Goal: Check status: Check status

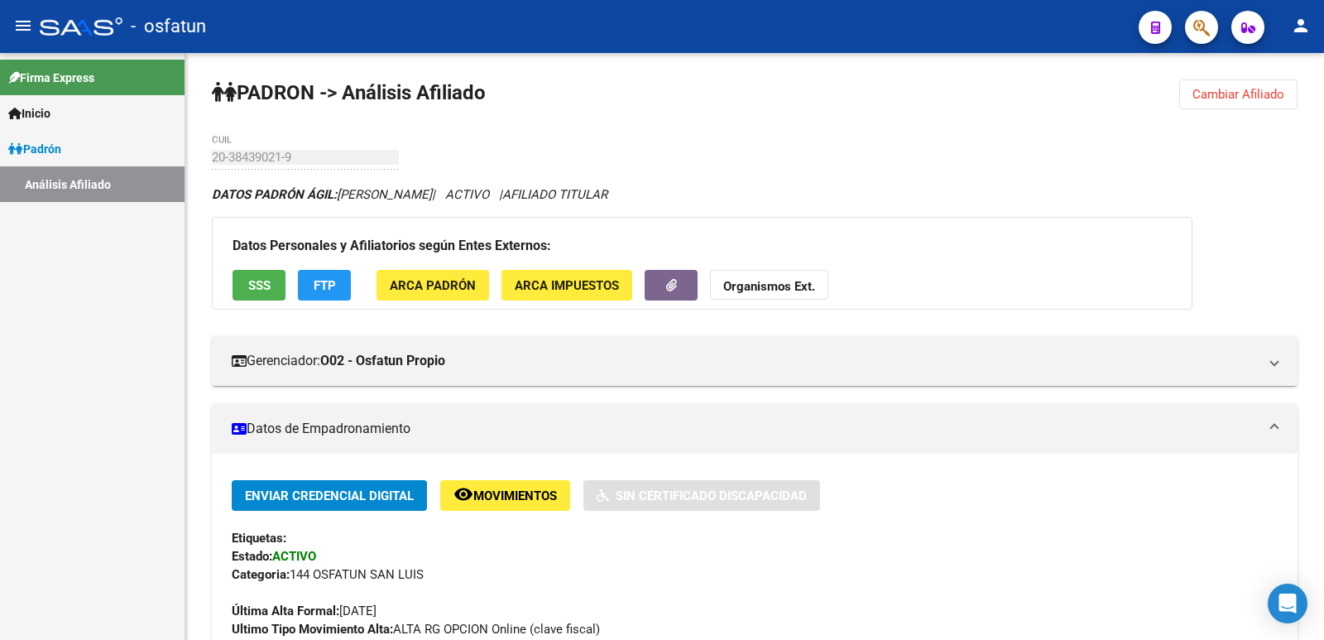
scroll to position [386, 0]
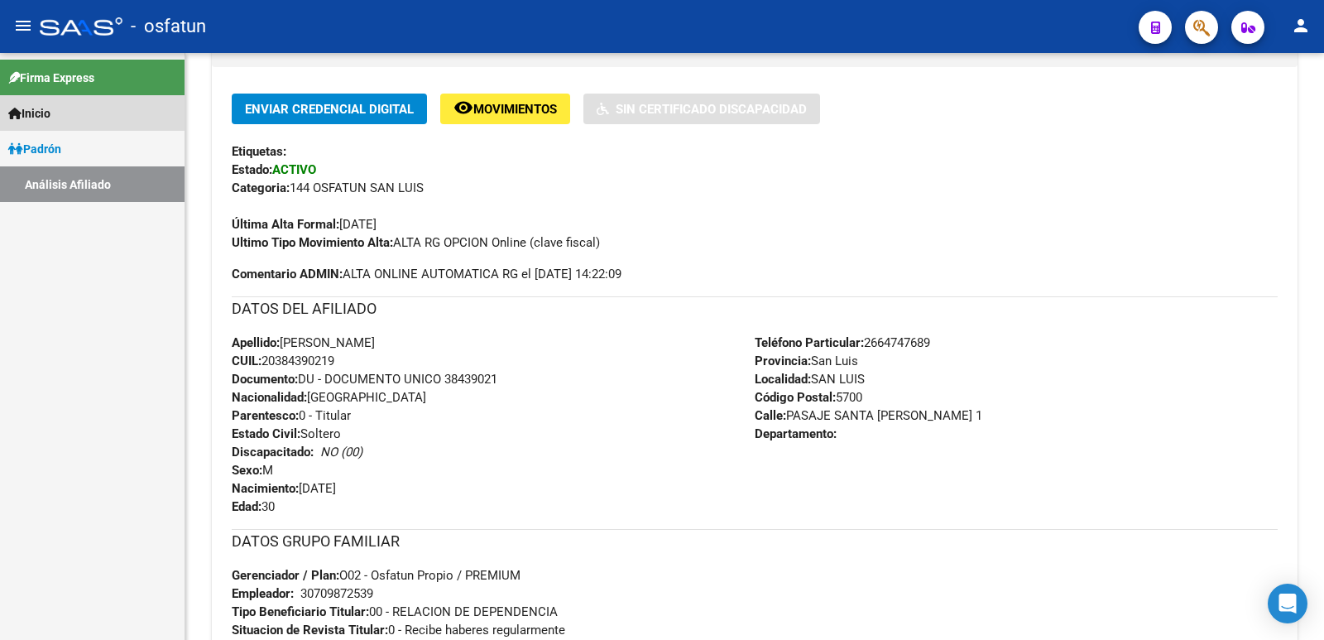
click at [67, 103] on link "Inicio" at bounding box center [92, 113] width 185 height 36
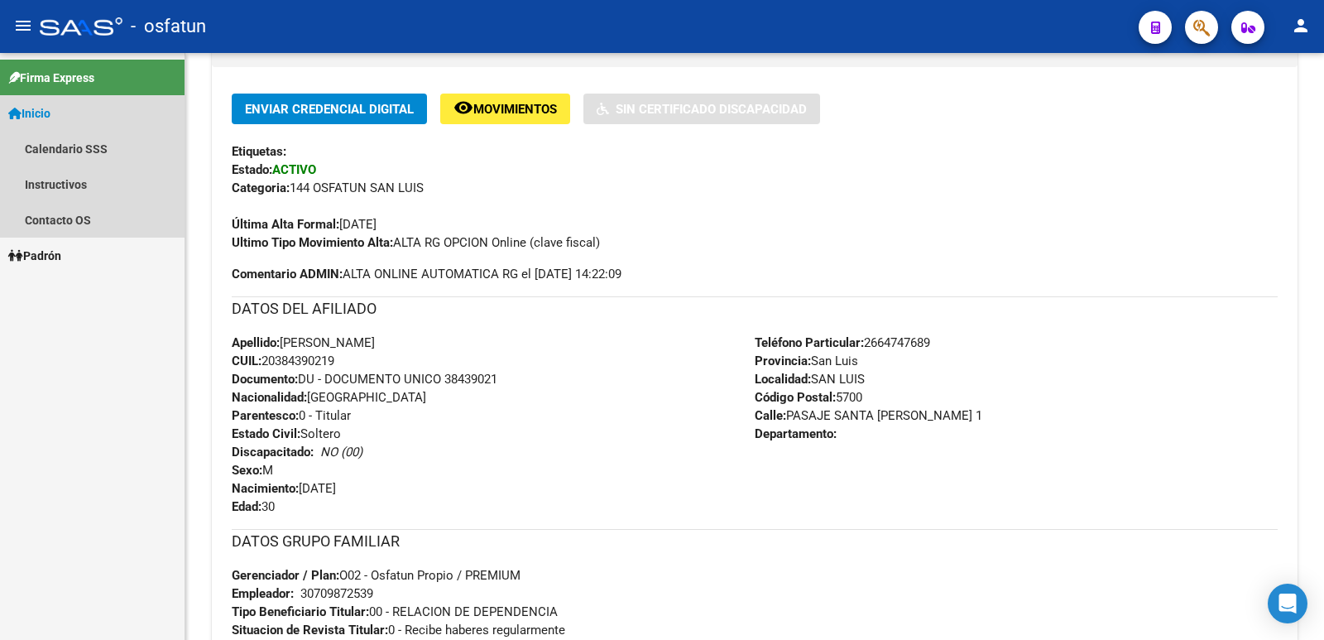
click at [65, 110] on link "Inicio" at bounding box center [92, 113] width 185 height 36
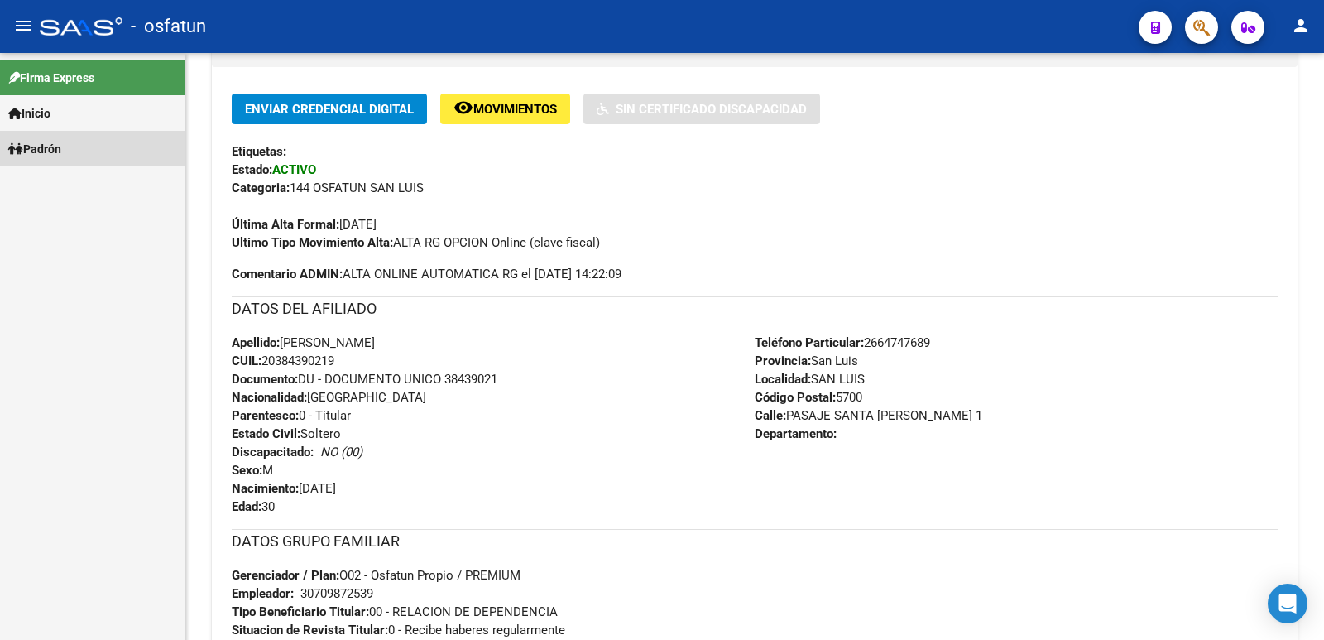
click at [61, 153] on span "Padrón" at bounding box center [34, 149] width 53 height 18
click at [65, 180] on link "Análisis Afiliado" at bounding box center [92, 184] width 185 height 36
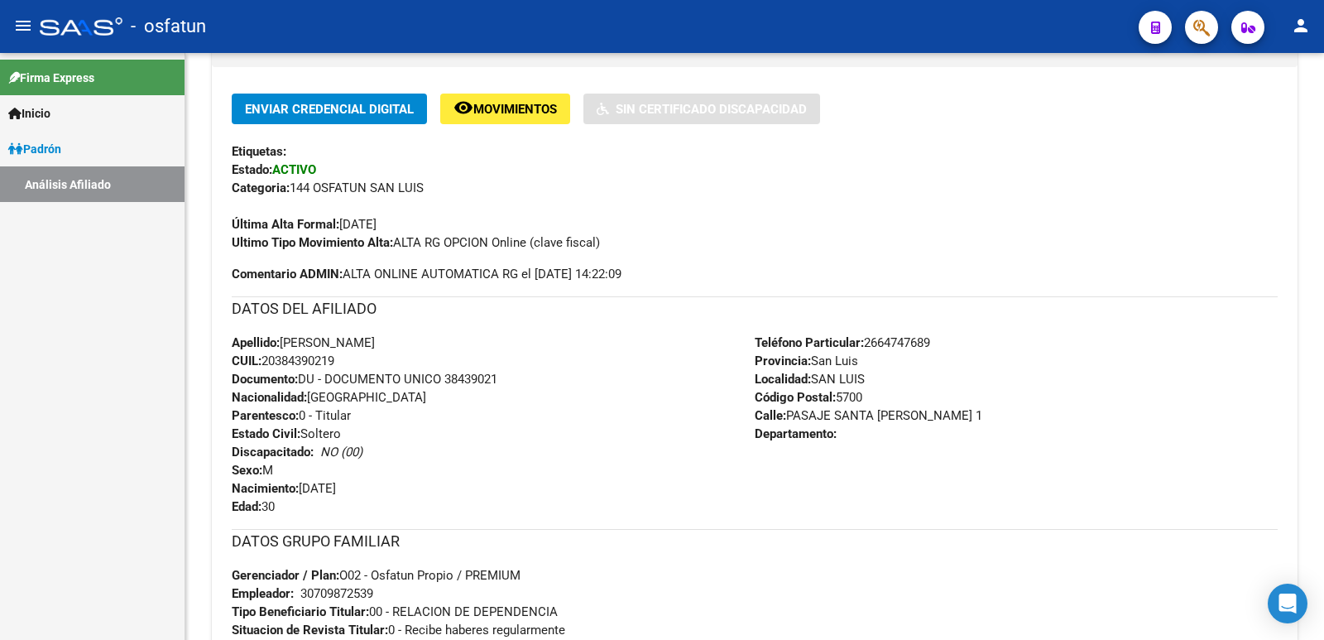
click at [26, 183] on link "Análisis Afiliado" at bounding box center [92, 184] width 185 height 36
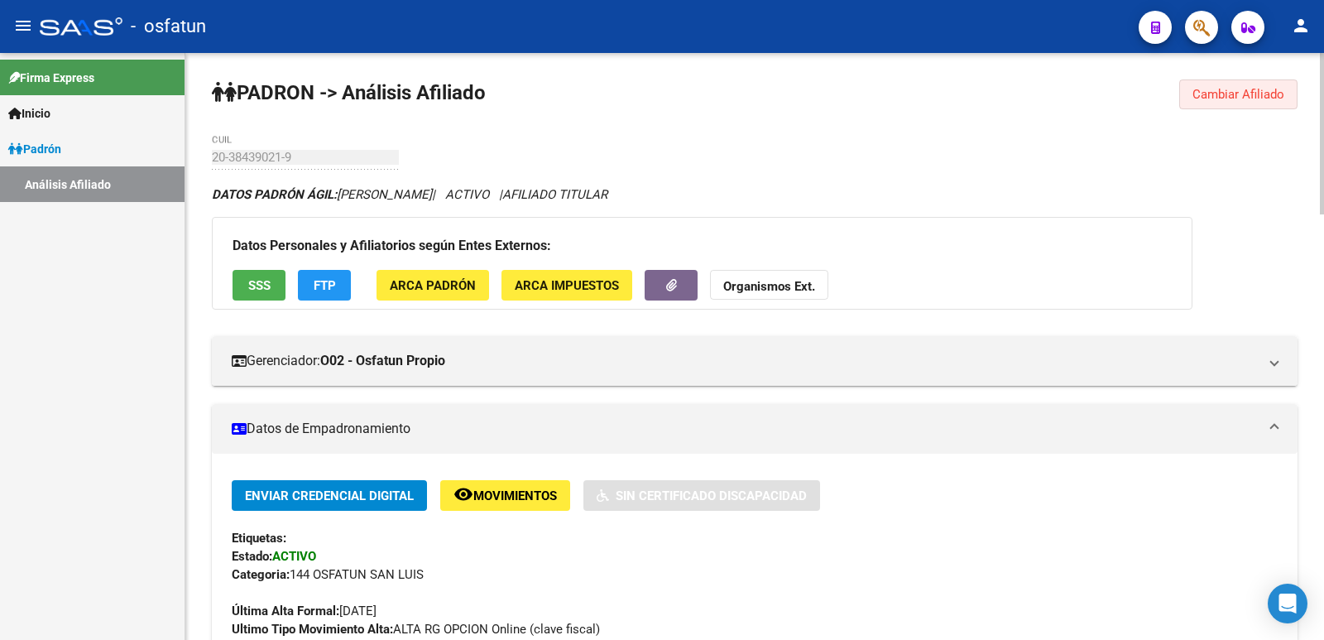
click at [1246, 88] on span "Cambiar Afiliado" at bounding box center [1239, 94] width 92 height 15
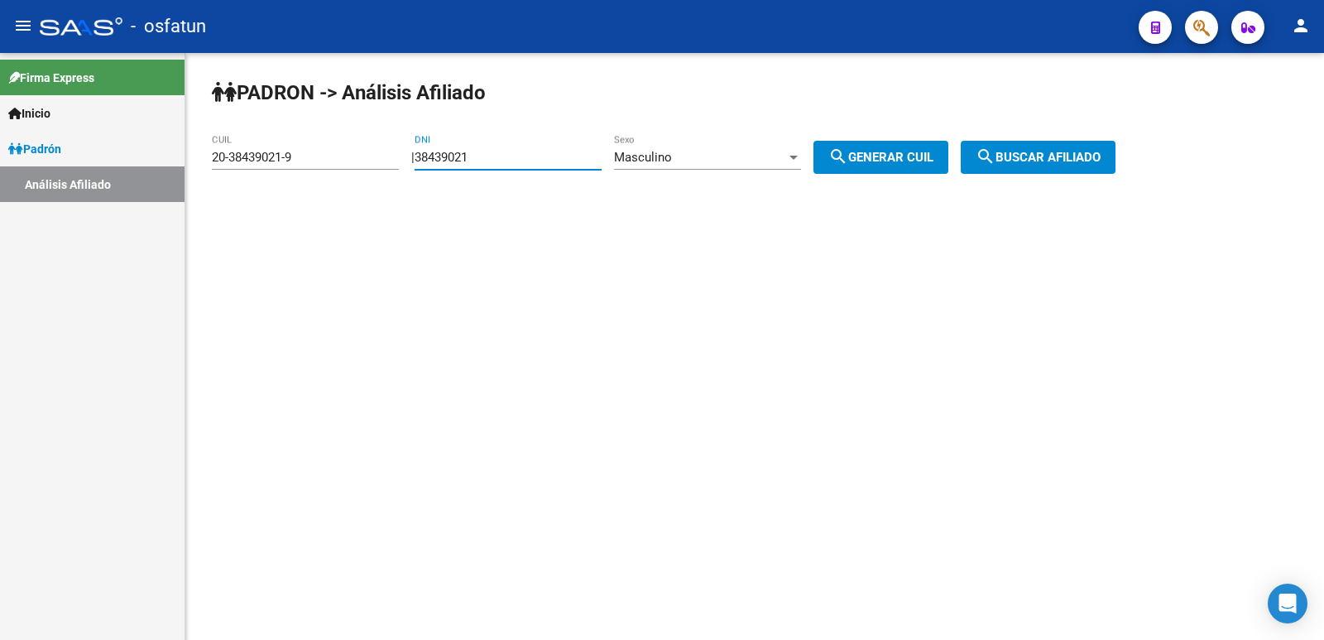
drag, startPoint x: 514, startPoint y: 156, endPoint x: 364, endPoint y: 149, distance: 149.9
click at [364, 150] on app-analisis-afiliado "PADRON -> Análisis Afiliado 20-38439021-9 CUIL | 38439021 DNI Masculino Sexo se…" at bounding box center [670, 157] width 916 height 15
paste input "23222097"
type input "23222097"
click at [746, 151] on div "Masculino" at bounding box center [700, 157] width 172 height 15
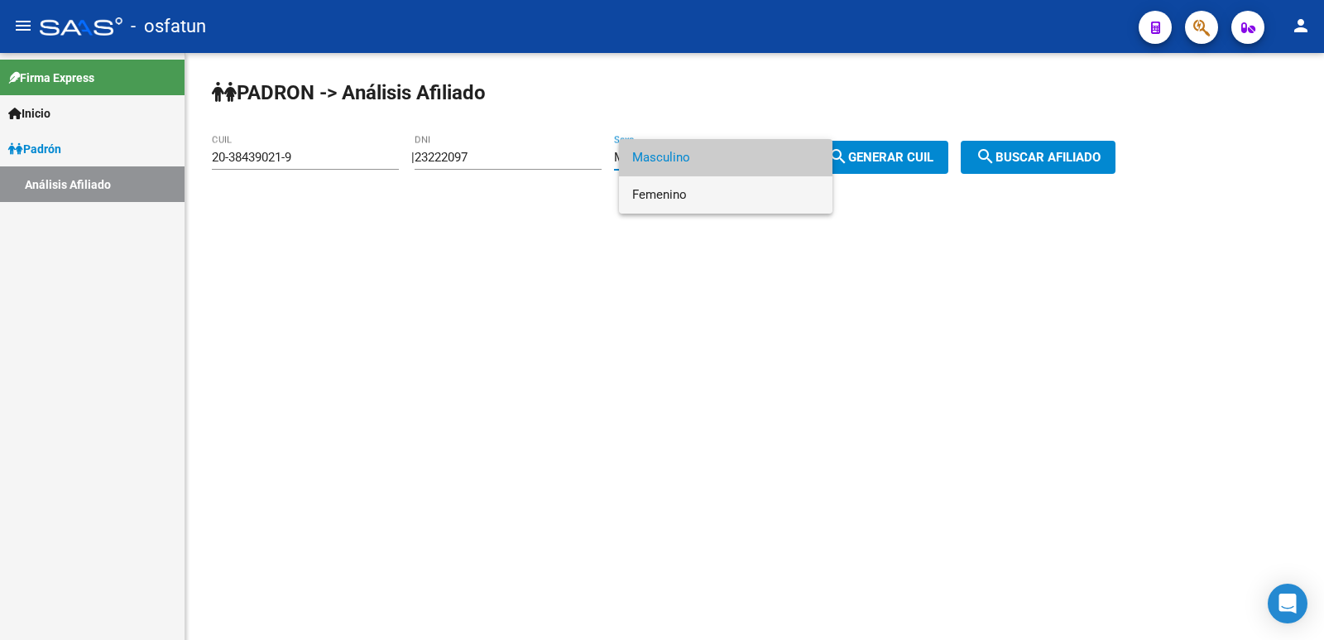
click at [725, 191] on span "Femenino" at bounding box center [725, 194] width 187 height 37
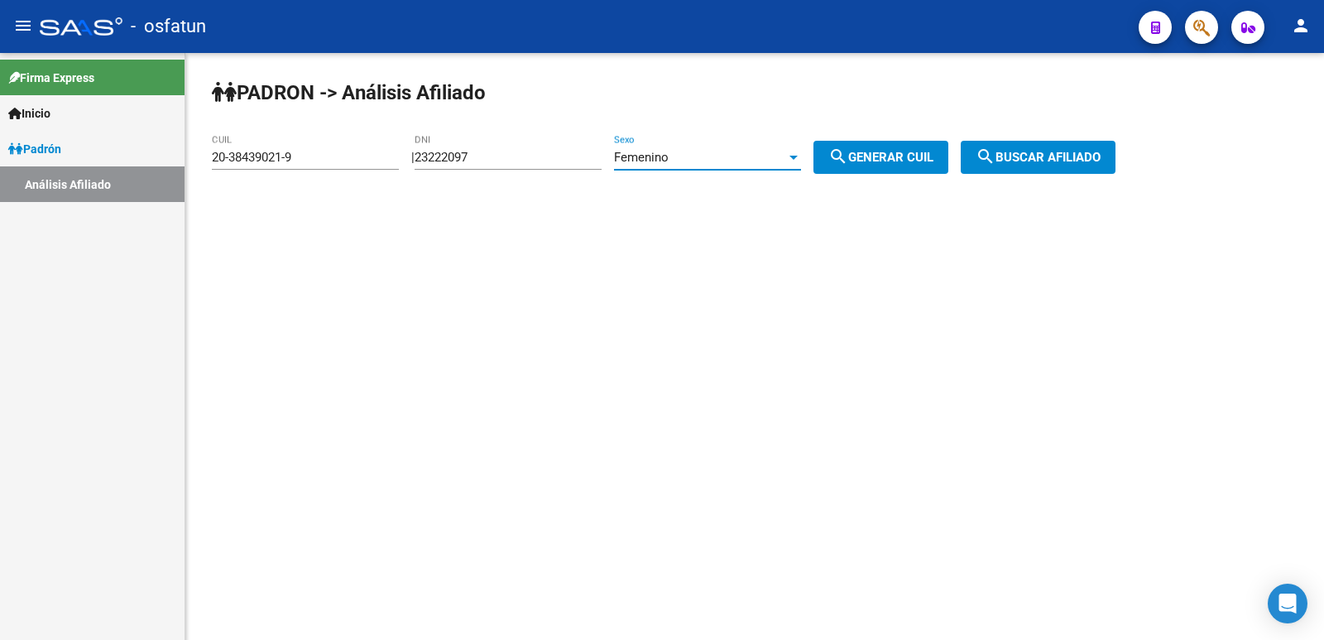
click at [908, 150] on span "search Generar CUIL" at bounding box center [880, 157] width 105 height 15
type input "27-23222097-5"
click at [1035, 154] on span "search Buscar afiliado" at bounding box center [1038, 157] width 125 height 15
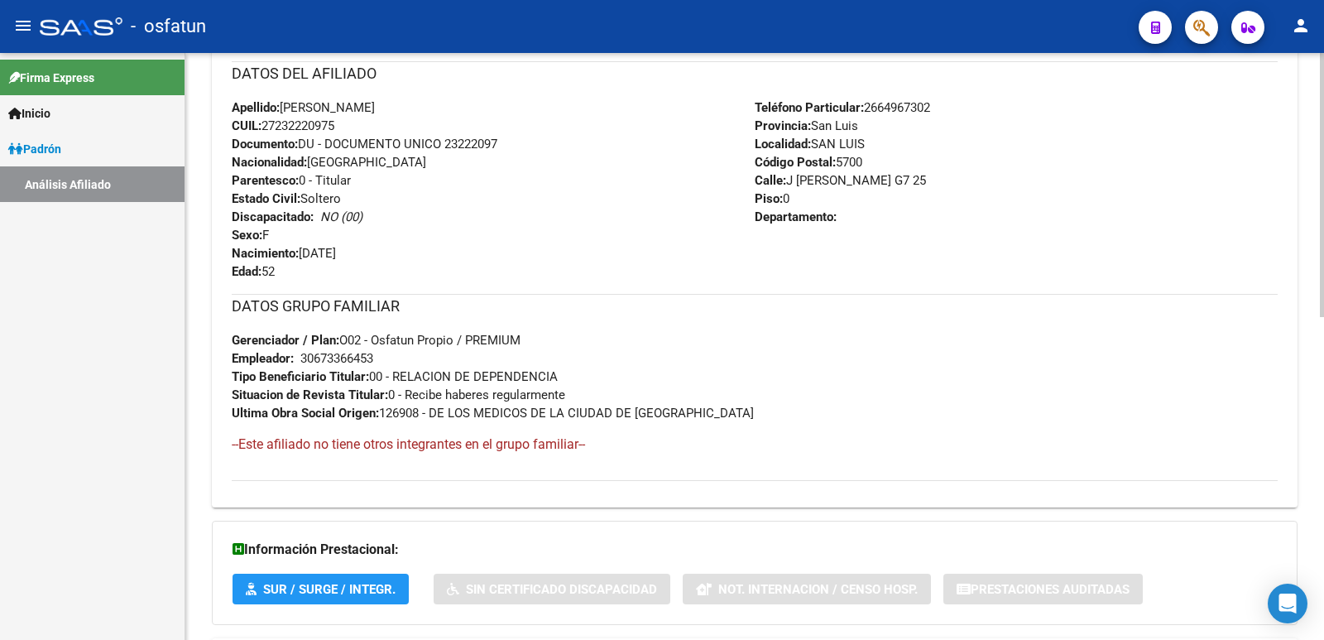
scroll to position [718, 0]
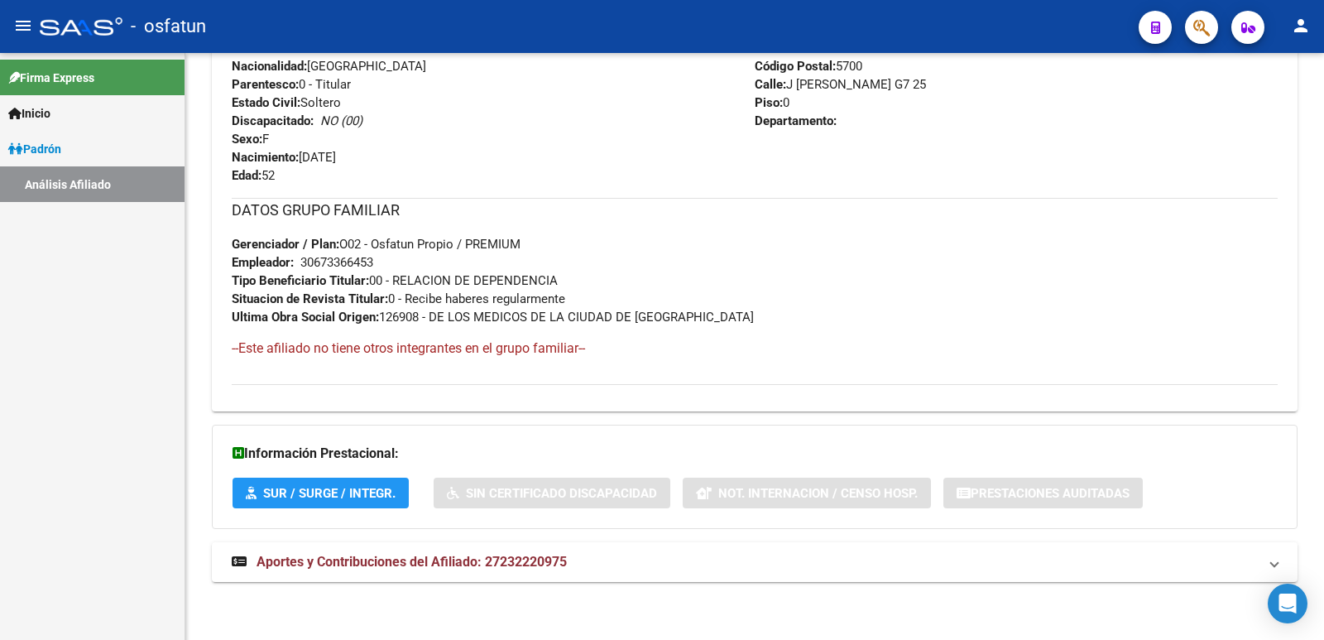
drag, startPoint x: 430, startPoint y: 561, endPoint x: 572, endPoint y: 530, distance: 145.6
click at [431, 559] on span "Aportes y Contribuciones del Afiliado: 27232220975" at bounding box center [412, 562] width 310 height 16
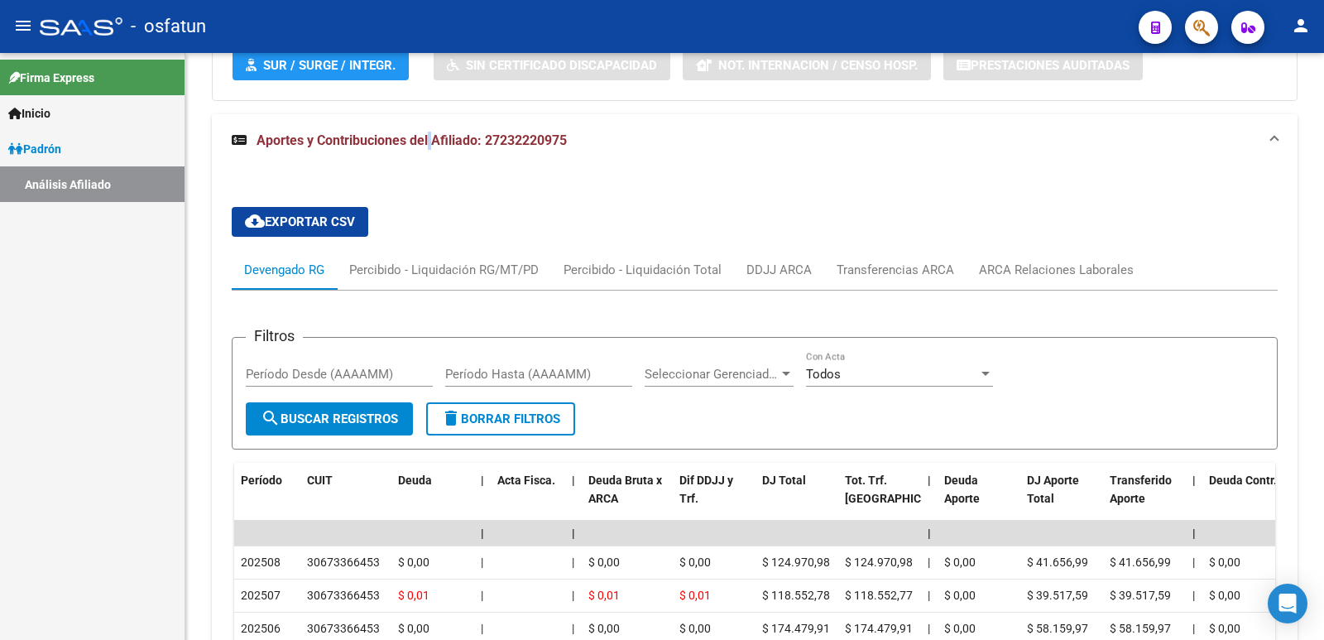
scroll to position [1311, 0]
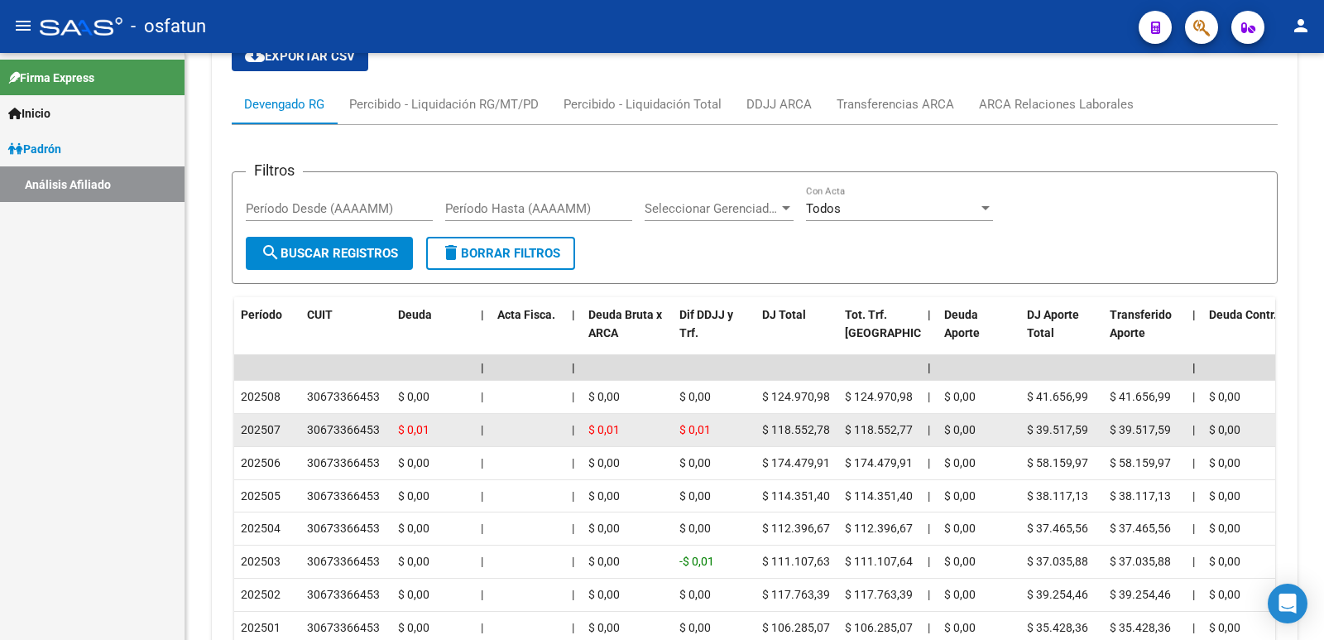
click at [413, 445] on datatable-body-cell "$ 0,01" at bounding box center [432, 430] width 83 height 32
click at [747, 433] on div "$ 0,01" at bounding box center [714, 429] width 70 height 19
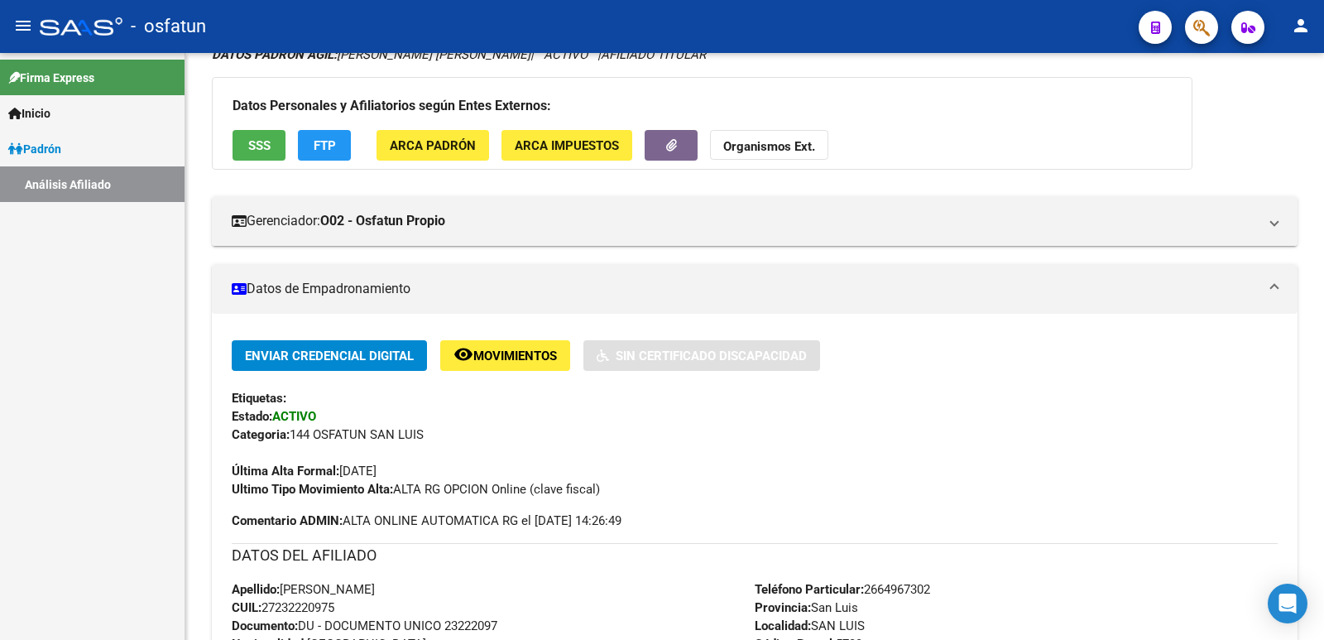
scroll to position [0, 0]
